Goal: Task Accomplishment & Management: Manage account settings

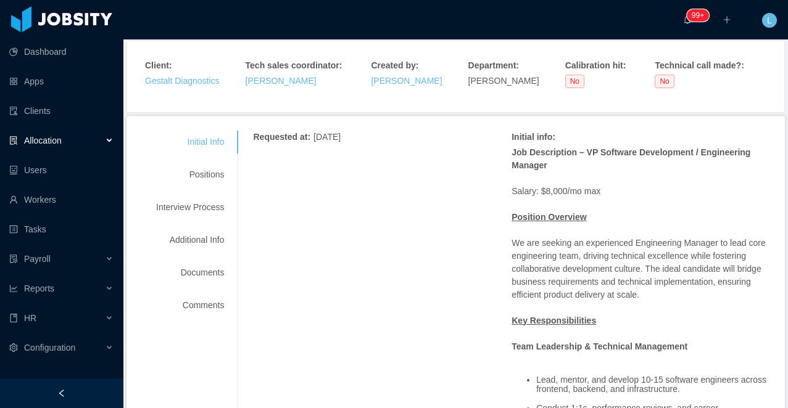
scroll to position [146, 0]
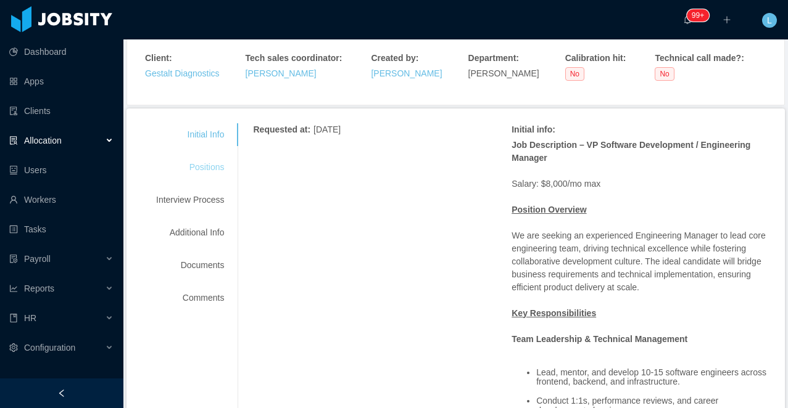
click at [191, 165] on div "Positions" at bounding box center [189, 167] width 97 height 23
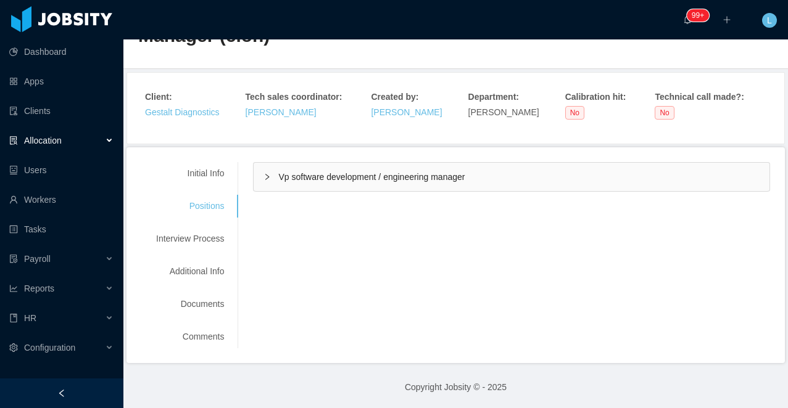
click at [377, 184] on div "Vp software development / engineering manager" at bounding box center [511, 177] width 516 height 28
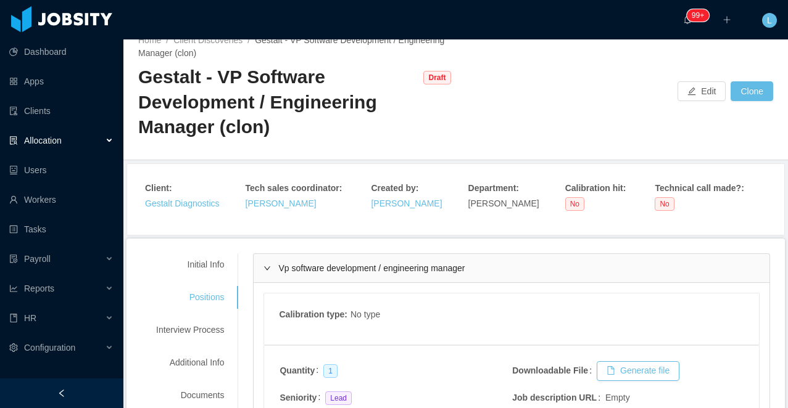
scroll to position [0, 0]
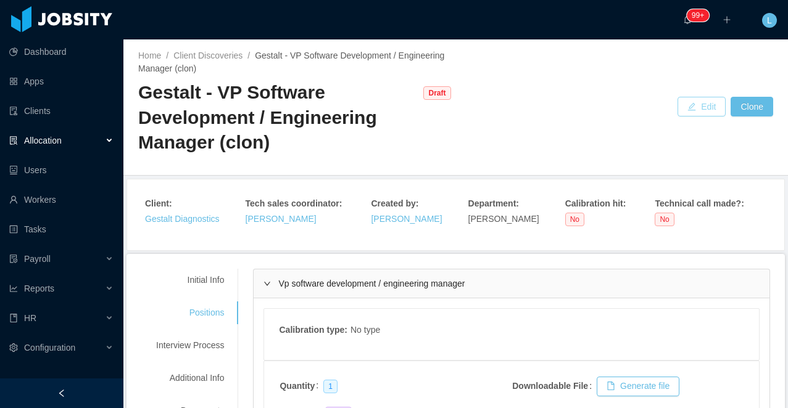
click at [705, 102] on button "Edit" at bounding box center [701, 107] width 48 height 20
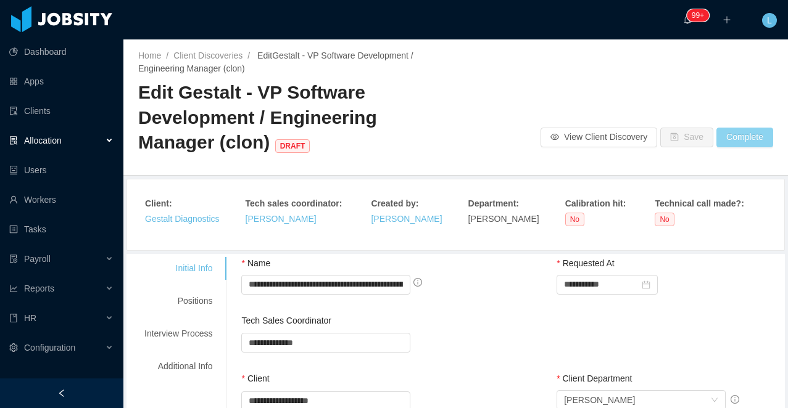
click at [729, 141] on button "Complete" at bounding box center [744, 138] width 57 height 20
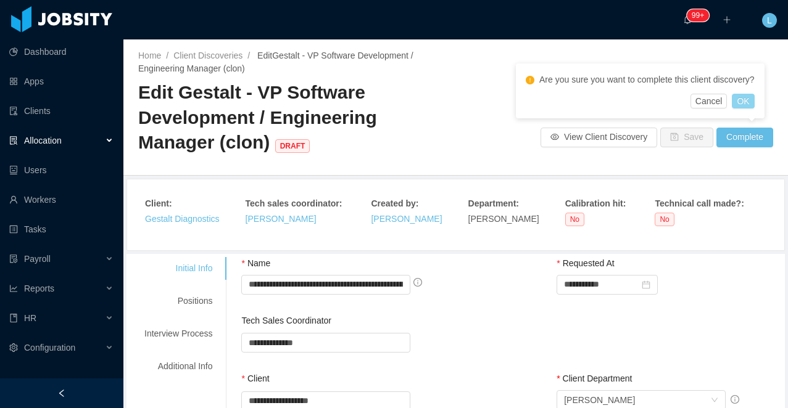
click at [749, 95] on button "OK" at bounding box center [742, 101] width 22 height 15
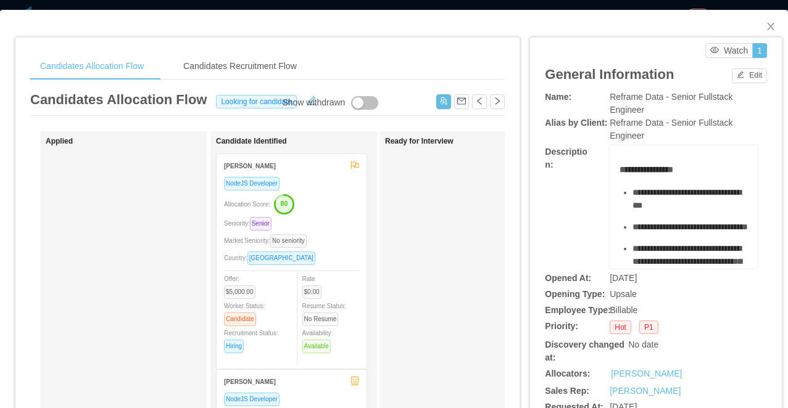
scroll to position [6, 0]
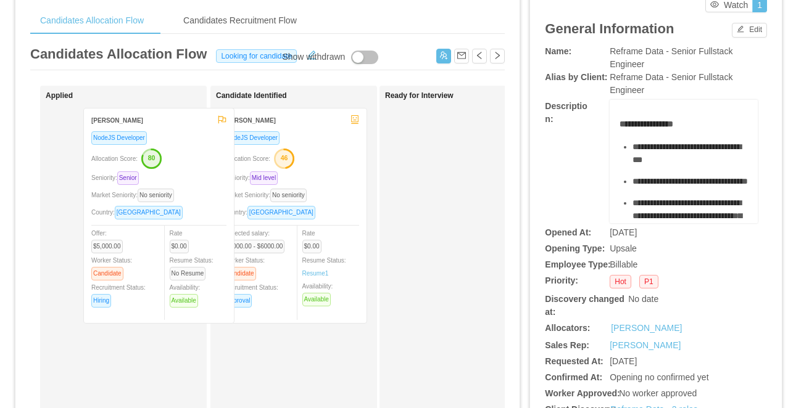
drag, startPoint x: 340, startPoint y: 186, endPoint x: 205, endPoint y: 186, distance: 135.1
click at [205, 186] on div "Applied Candidate Identified Chaitanya Dasa NodeJS Developer Allocation Score: …" at bounding box center [267, 399] width 474 height 627
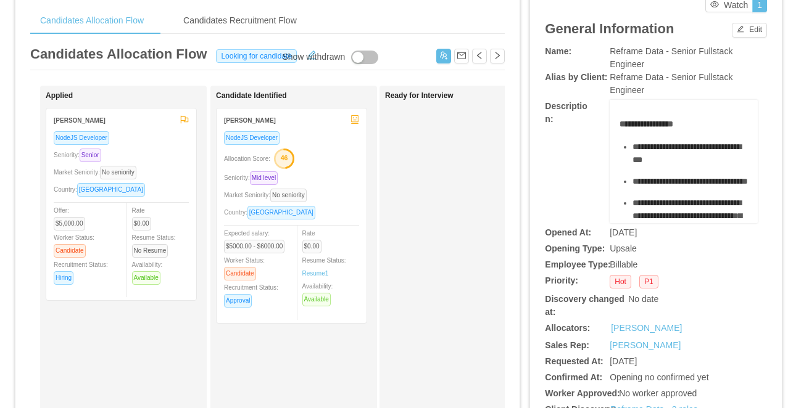
scroll to position [0, 0]
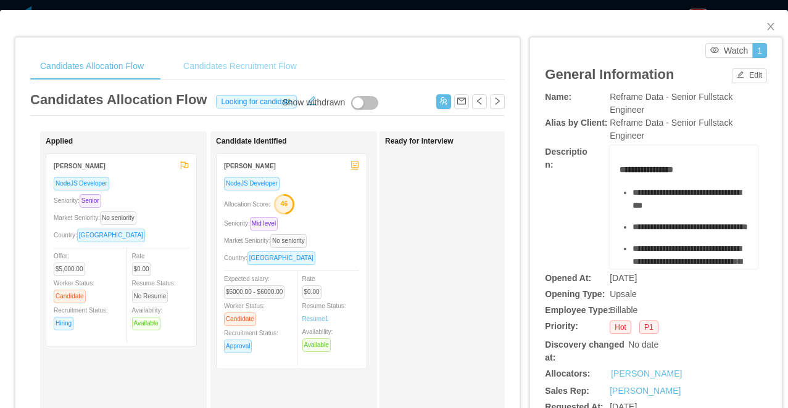
click at [236, 65] on div "Candidates Recruitment Flow" at bounding box center [239, 66] width 133 height 28
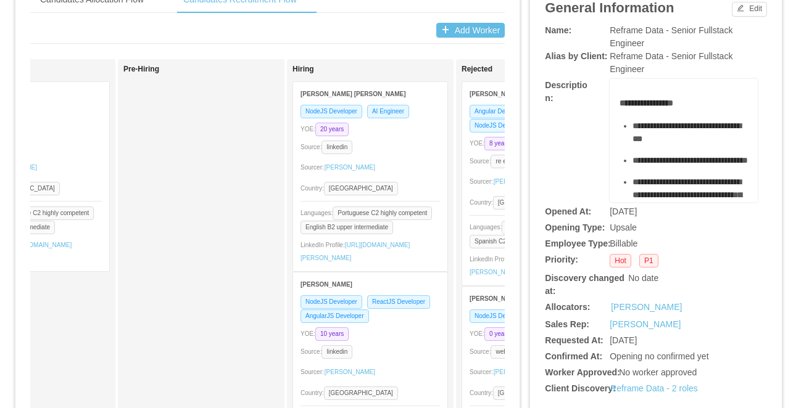
scroll to position [0, 1108]
click at [113, 6] on div "Candidates Allocation Flow" at bounding box center [91, 0] width 123 height 28
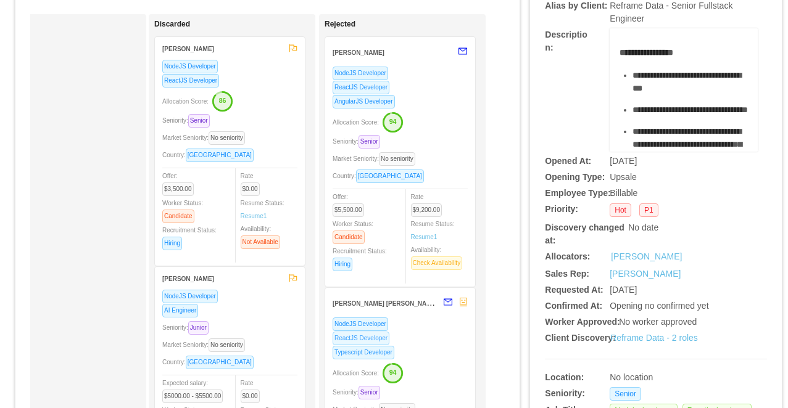
scroll to position [0, 0]
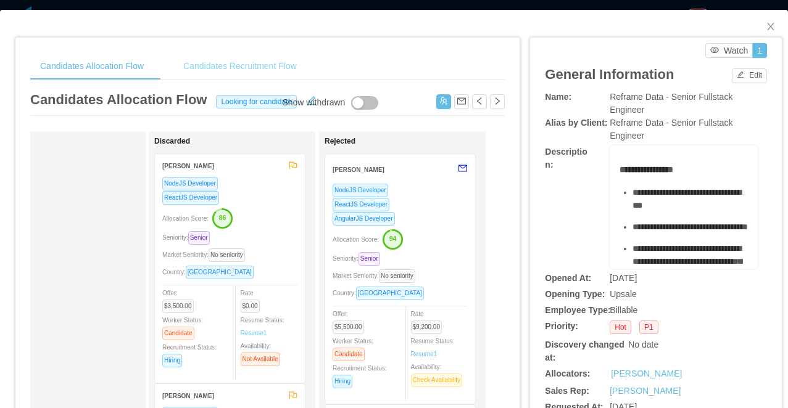
click at [243, 68] on div "Candidates Recruitment Flow" at bounding box center [239, 66] width 133 height 28
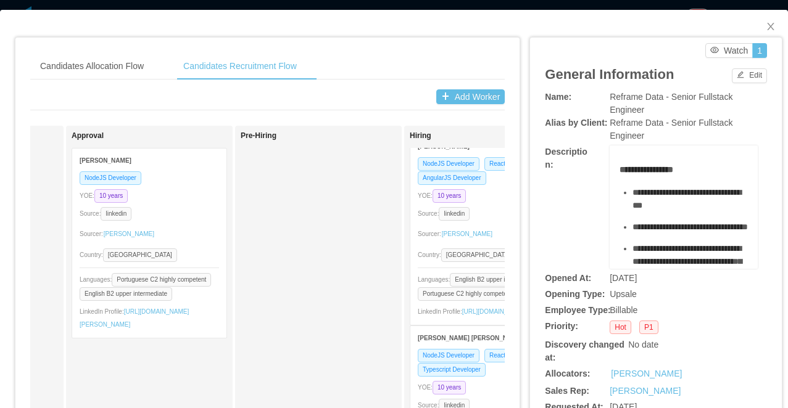
scroll to position [0, 979]
